Goal: Transaction & Acquisition: Purchase product/service

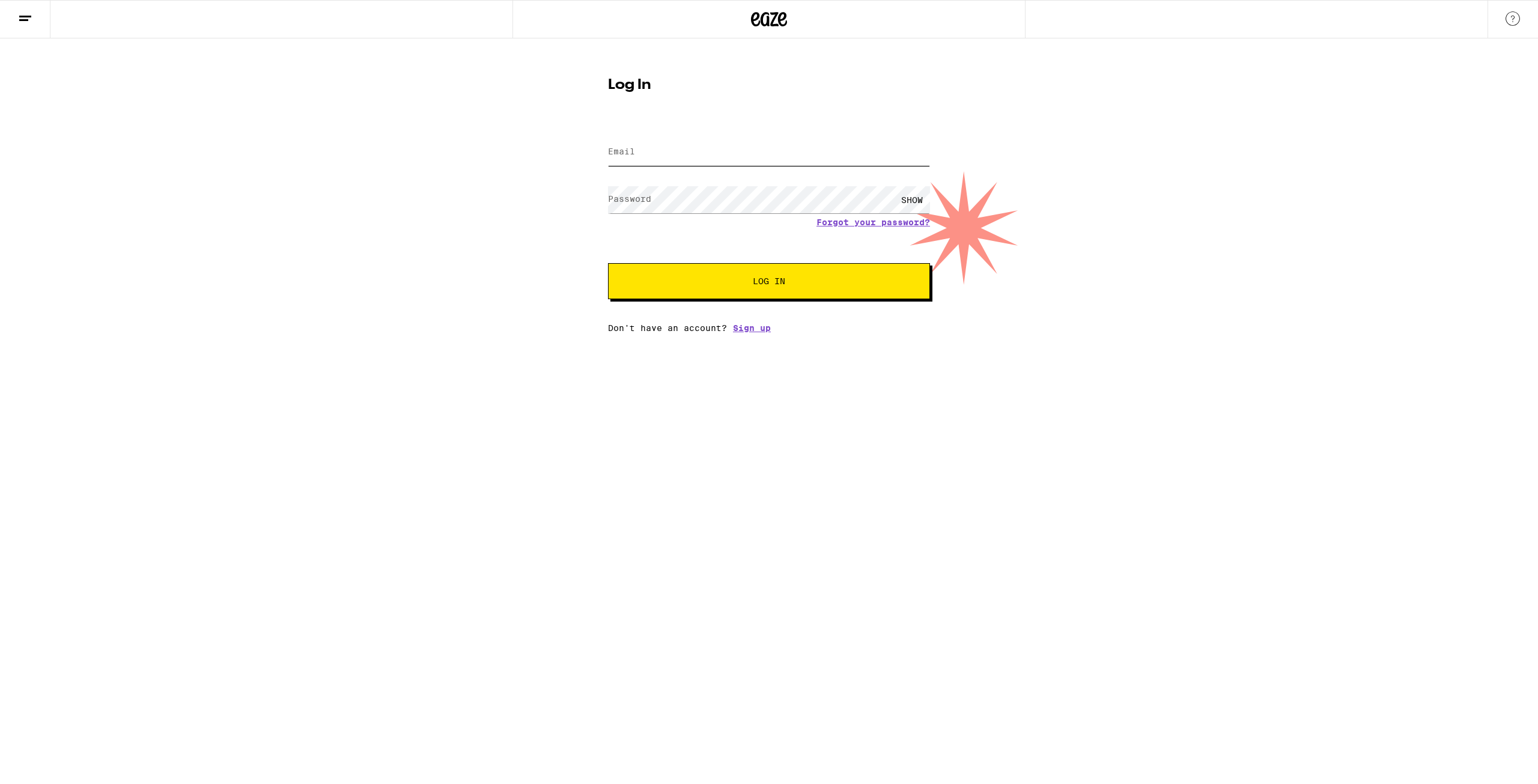
type input "[PERSON_NAME][EMAIL_ADDRESS][DOMAIN_NAME]"
click at [717, 272] on button "Log In" at bounding box center [769, 281] width 322 height 36
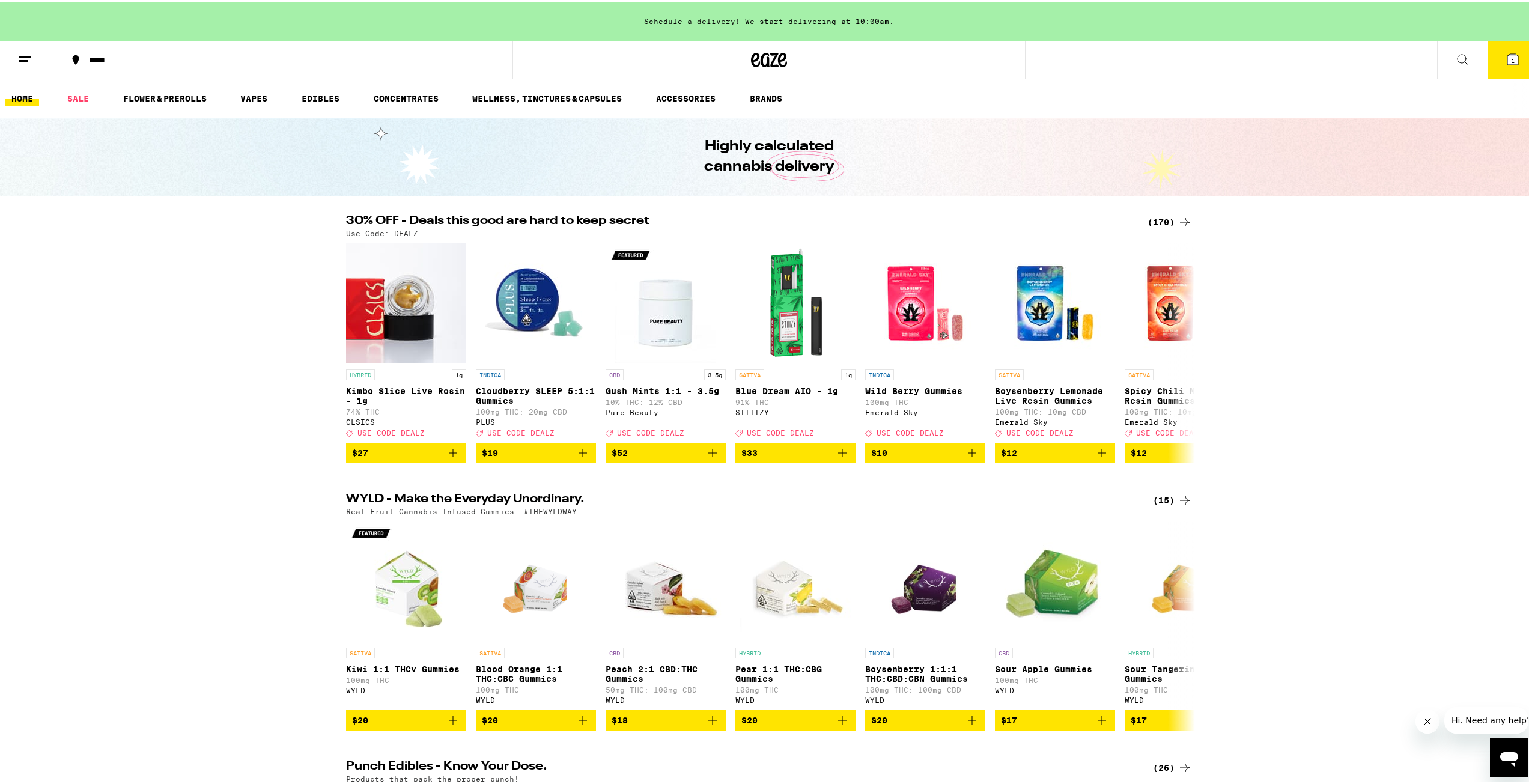
click at [1519, 61] on button "1" at bounding box center [1513, 58] width 51 height 37
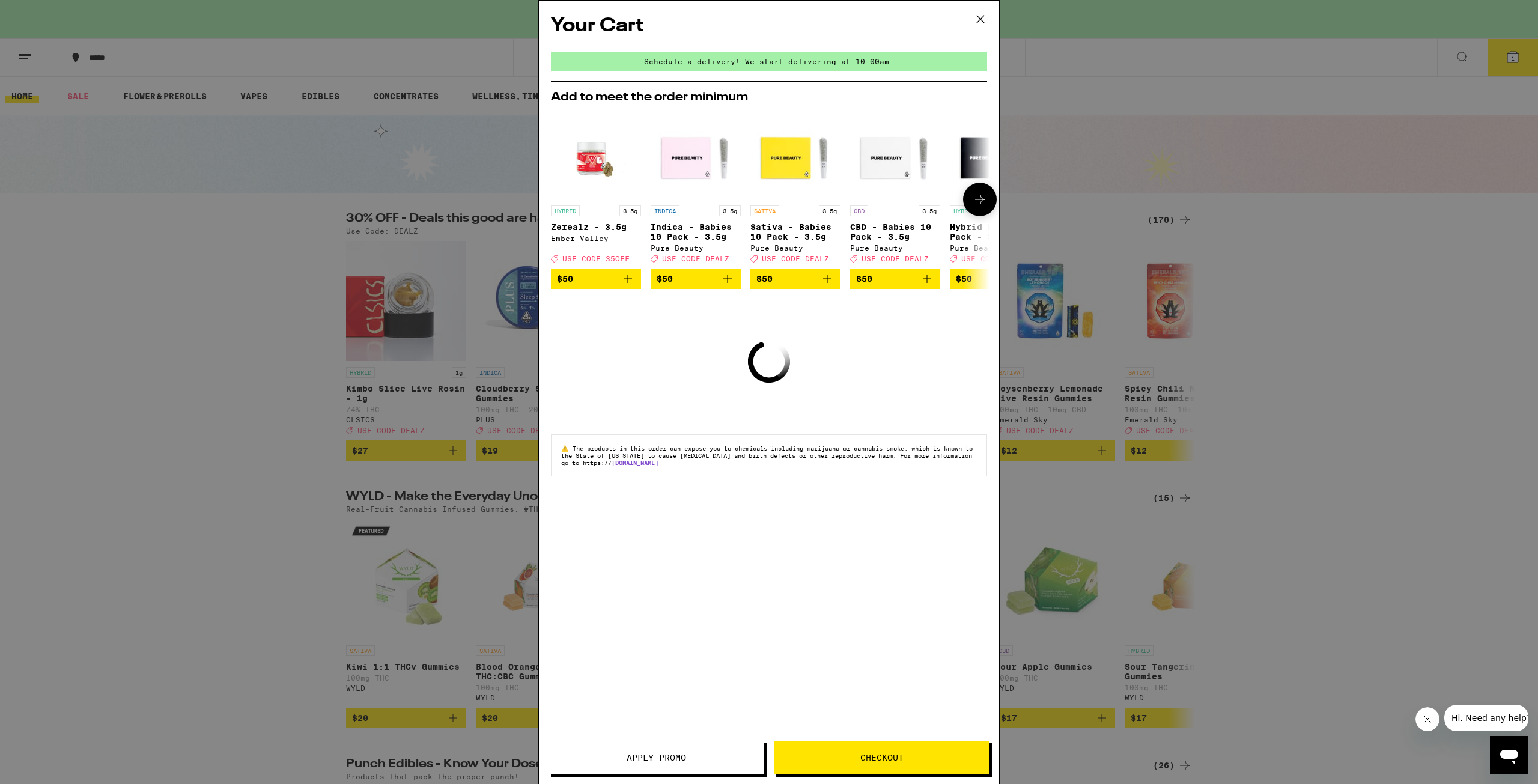
click at [923, 284] on icon "Add to bag" at bounding box center [927, 279] width 14 height 14
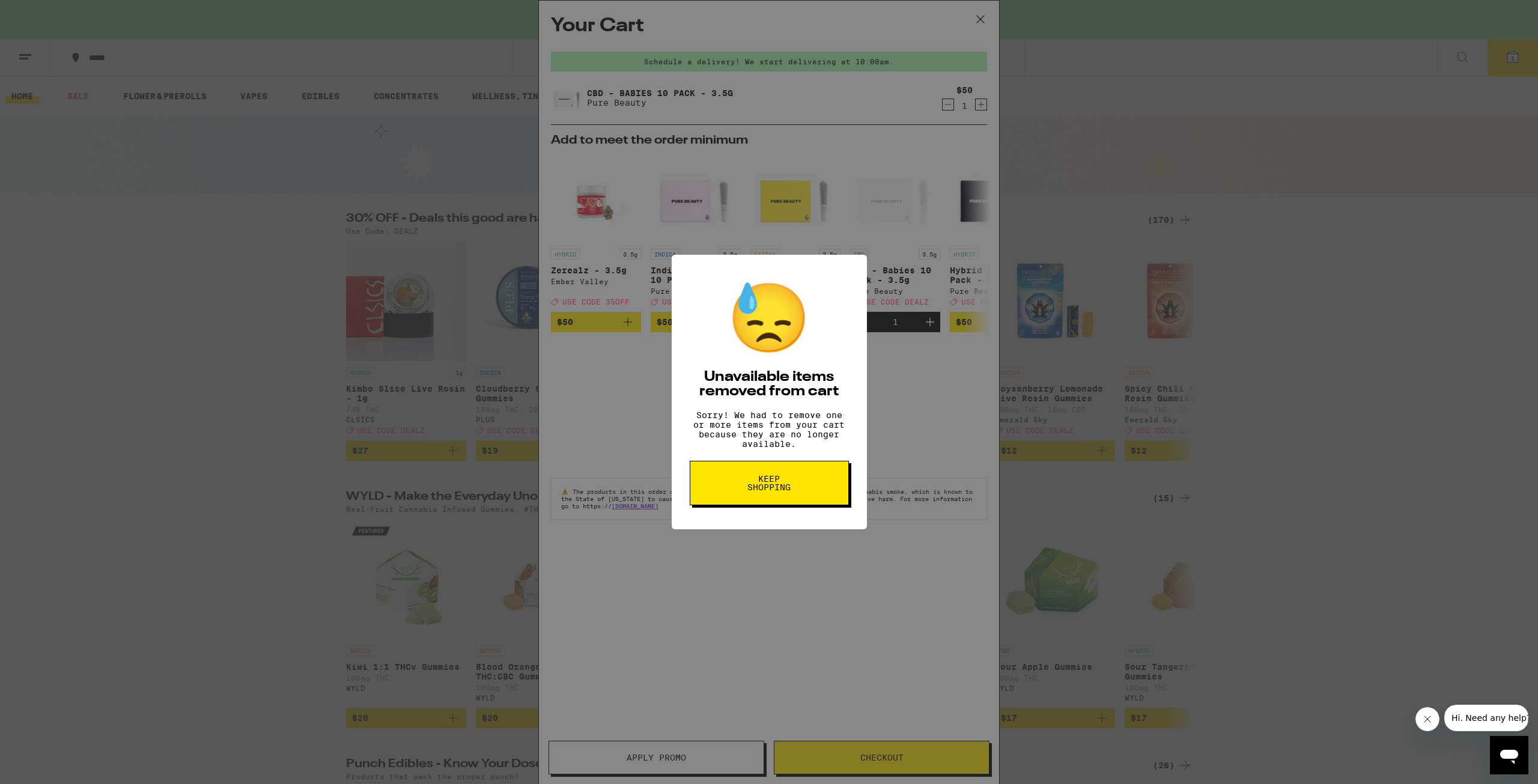
click at [803, 491] on button "Keep Shopping" at bounding box center [769, 483] width 159 height 44
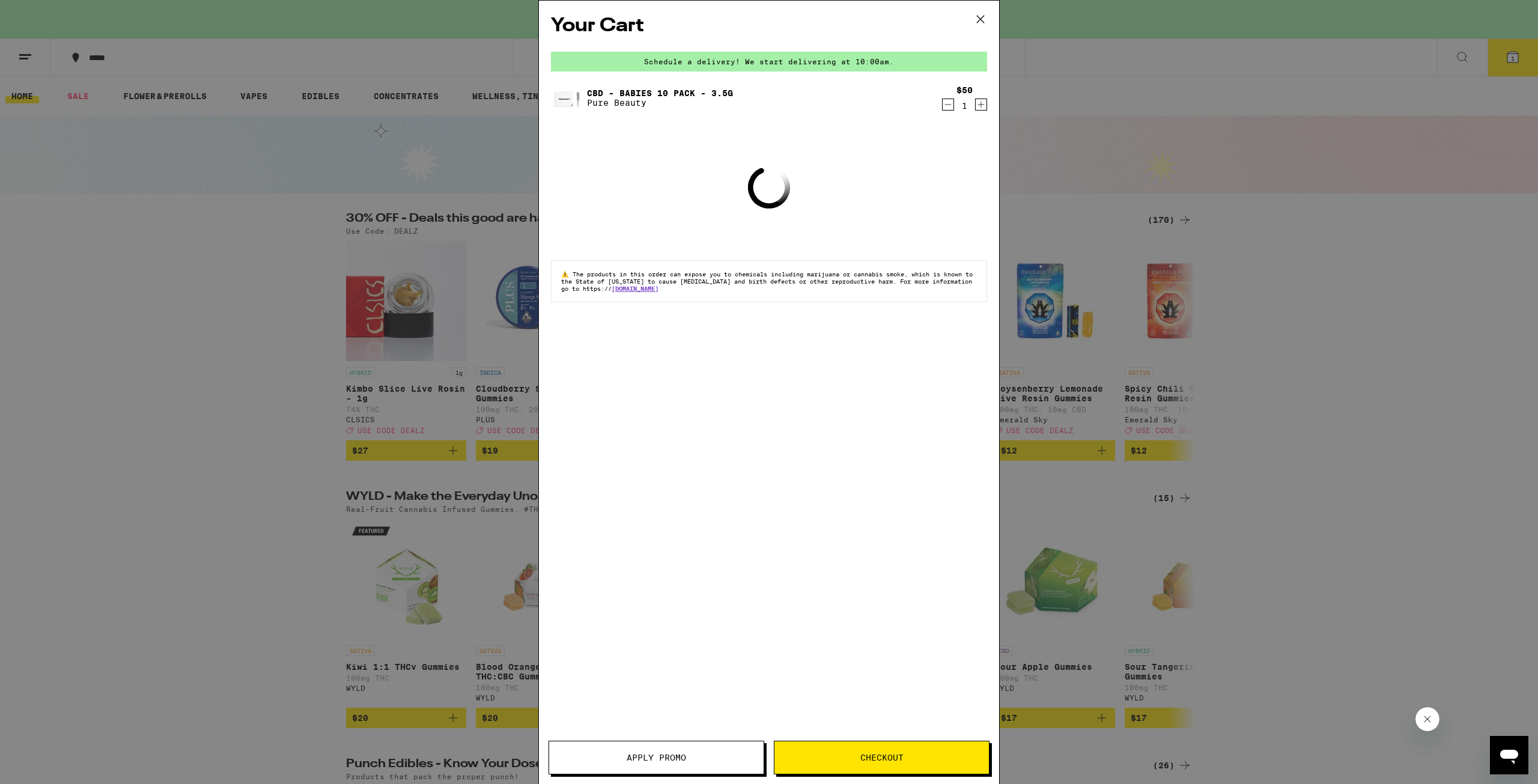
click at [861, 756] on span "Checkout" at bounding box center [882, 757] width 43 height 8
